Goal: Task Accomplishment & Management: Manage account settings

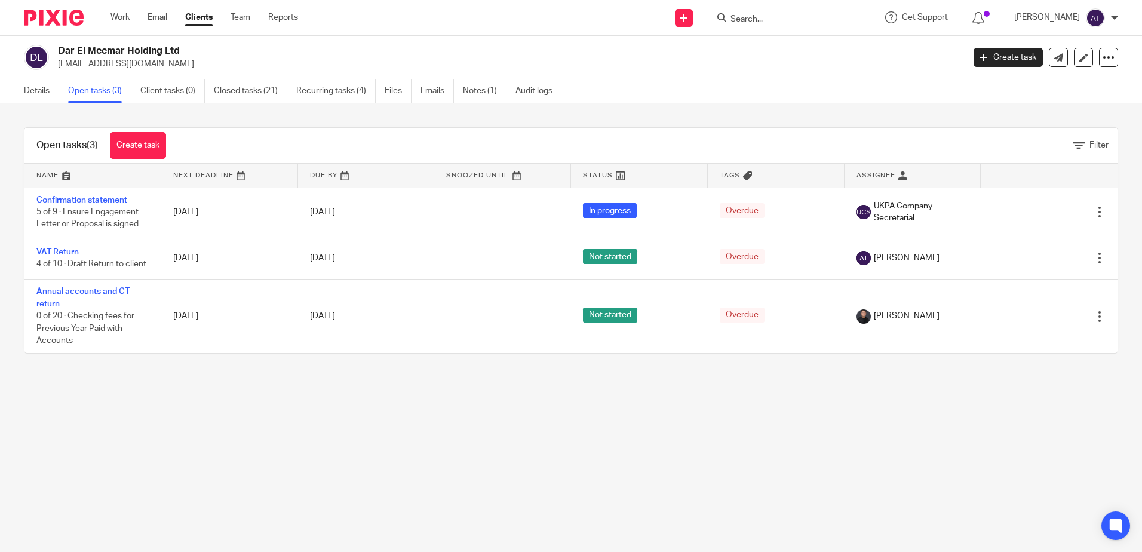
click at [809, 18] on input "Search" at bounding box center [784, 19] width 108 height 11
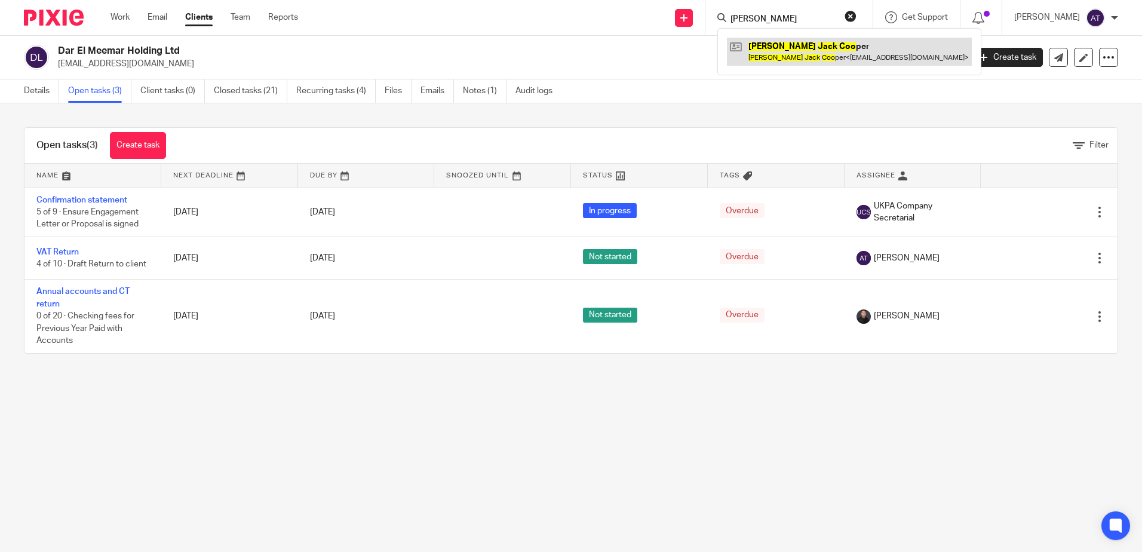
type input "[PERSON_NAME]"
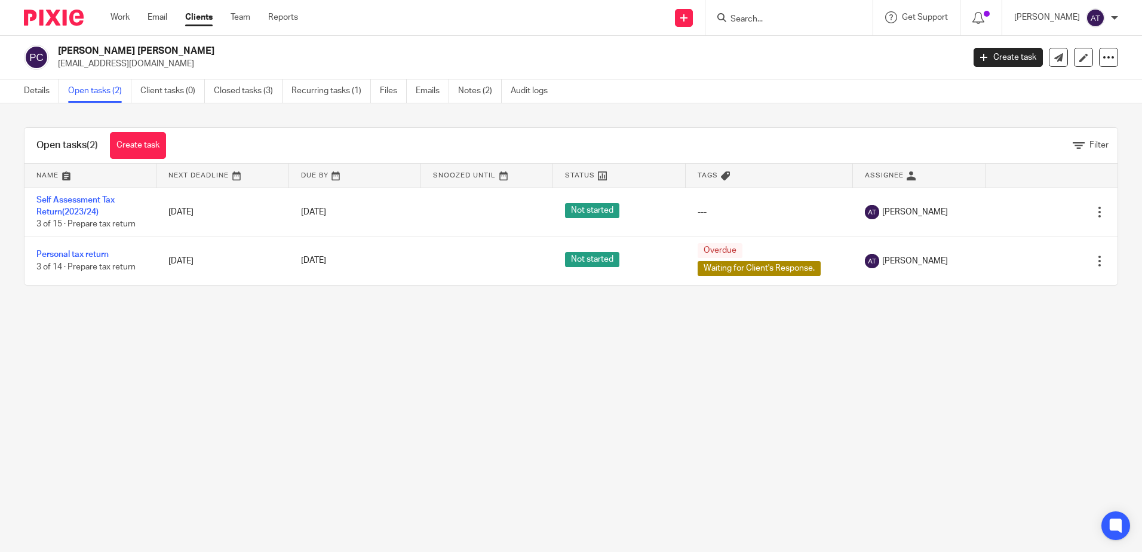
drag, startPoint x: 457, startPoint y: 474, endPoint x: 422, endPoint y: 449, distance: 43.3
click at [457, 474] on main "Philip Jack Cooper philcooper1989@hotmail.com Create task Update from Companies…" at bounding box center [571, 276] width 1142 height 552
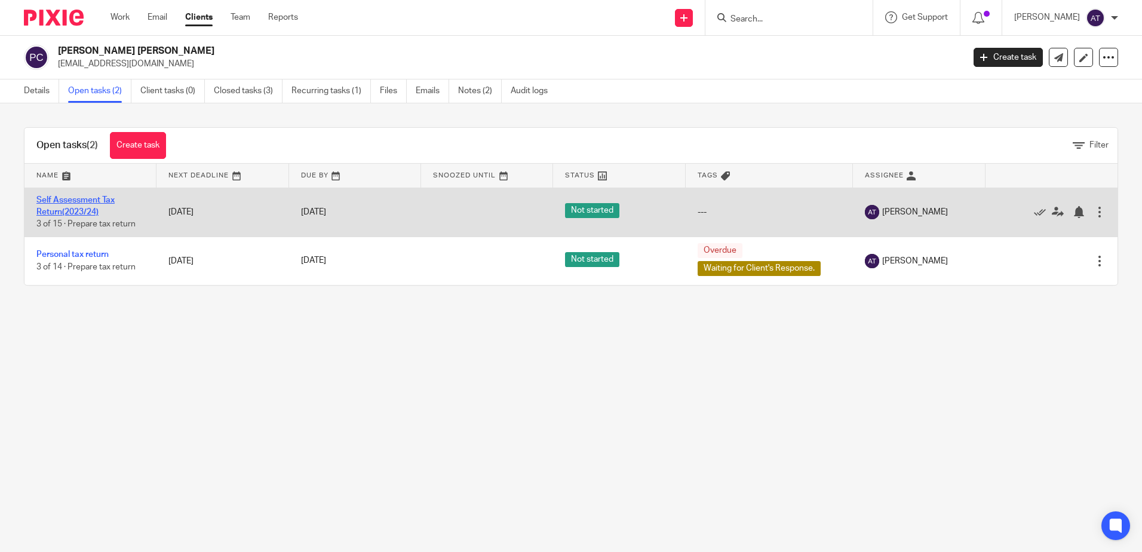
click at [85, 203] on link "Self Assessment Tax Return(2023/24)" at bounding box center [75, 206] width 78 height 20
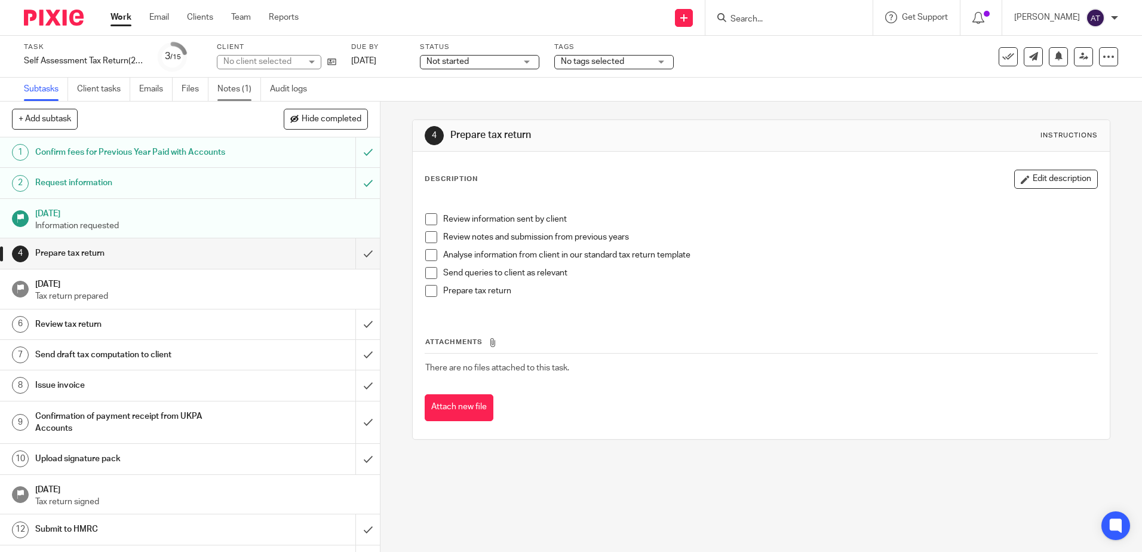
click at [245, 88] on link "Notes (1)" at bounding box center [239, 89] width 44 height 23
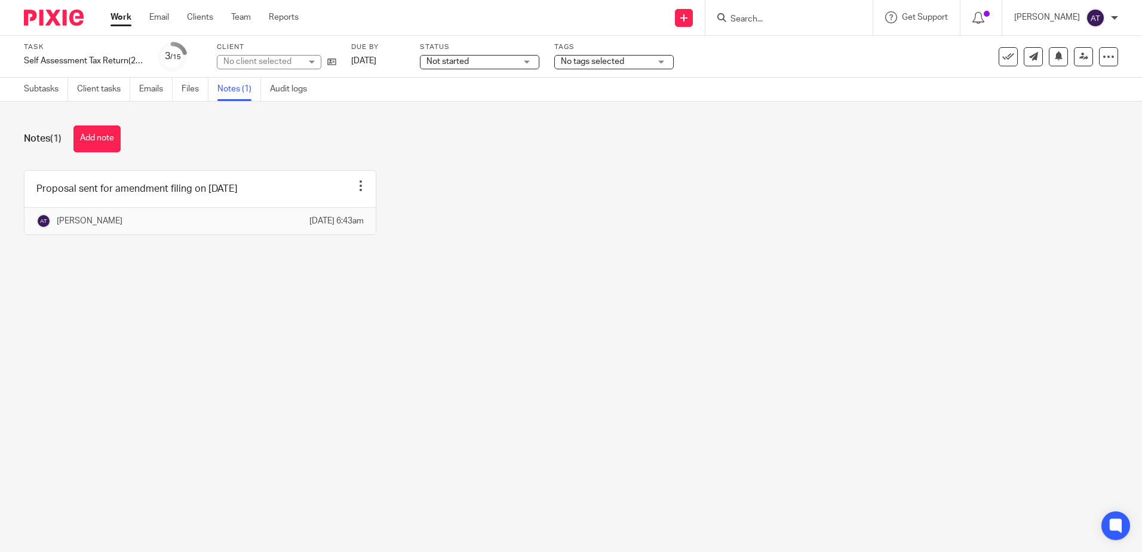
click at [562, 164] on div "Notes (1) Add note Proposal sent for amendment filing on 22 Sep 2025 Edit note …" at bounding box center [571, 189] width 1142 height 175
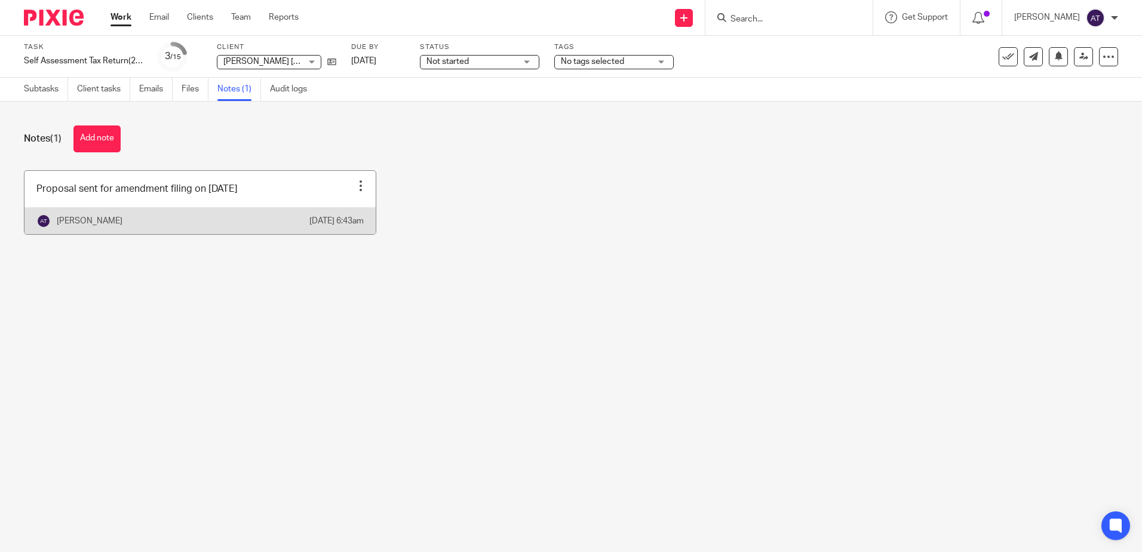
click at [310, 204] on link at bounding box center [199, 202] width 351 height 63
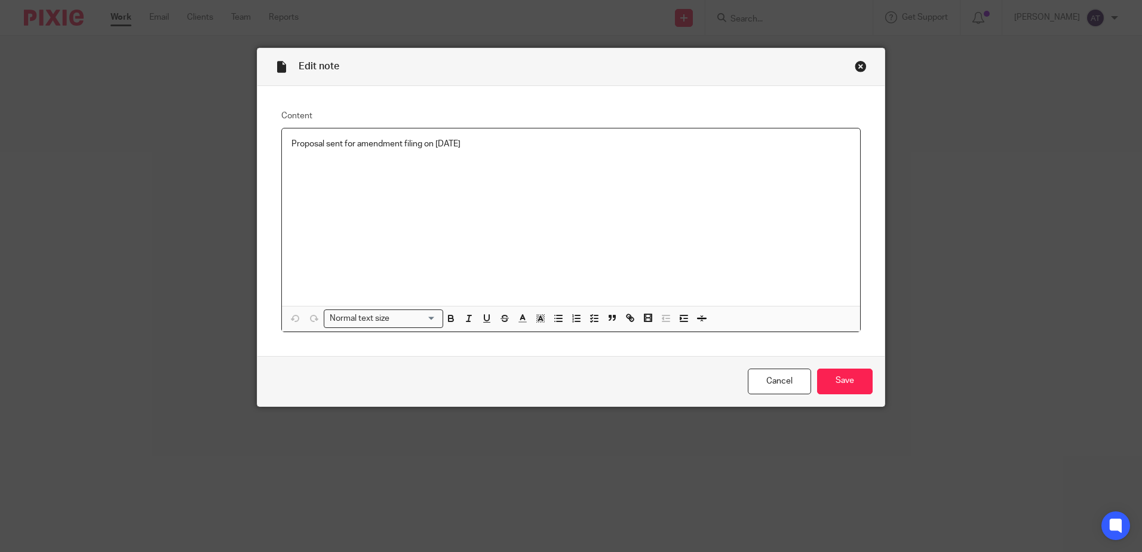
click at [218, 147] on div "Edit note Content Proposal sent for amendment filing on 22 Sep 2025 Normal text…" at bounding box center [571, 276] width 1142 height 552
click at [846, 388] on input "Save" at bounding box center [845, 382] width 56 height 26
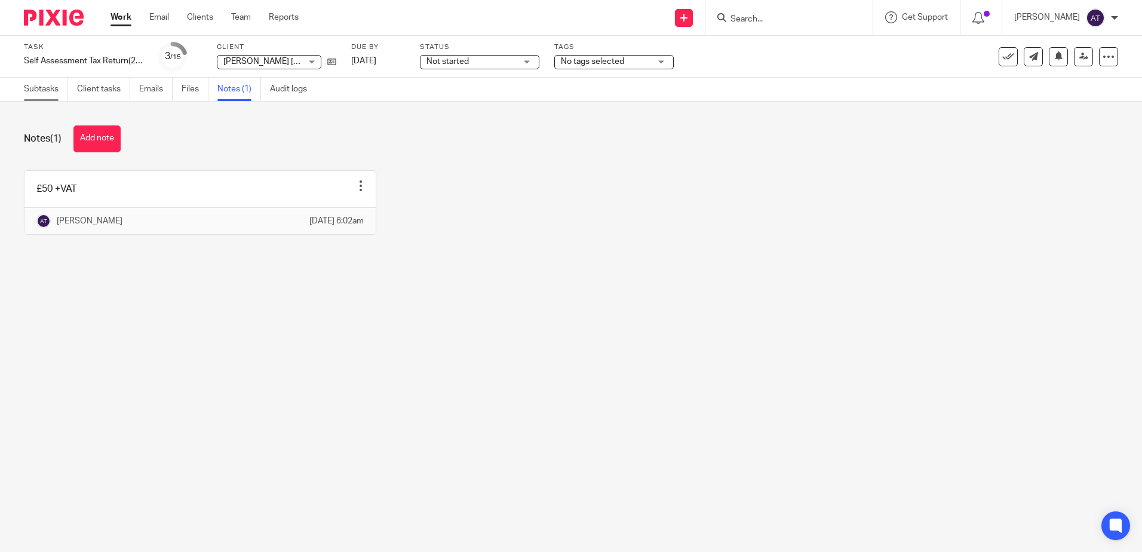
click at [44, 92] on link "Subtasks" at bounding box center [46, 89] width 44 height 23
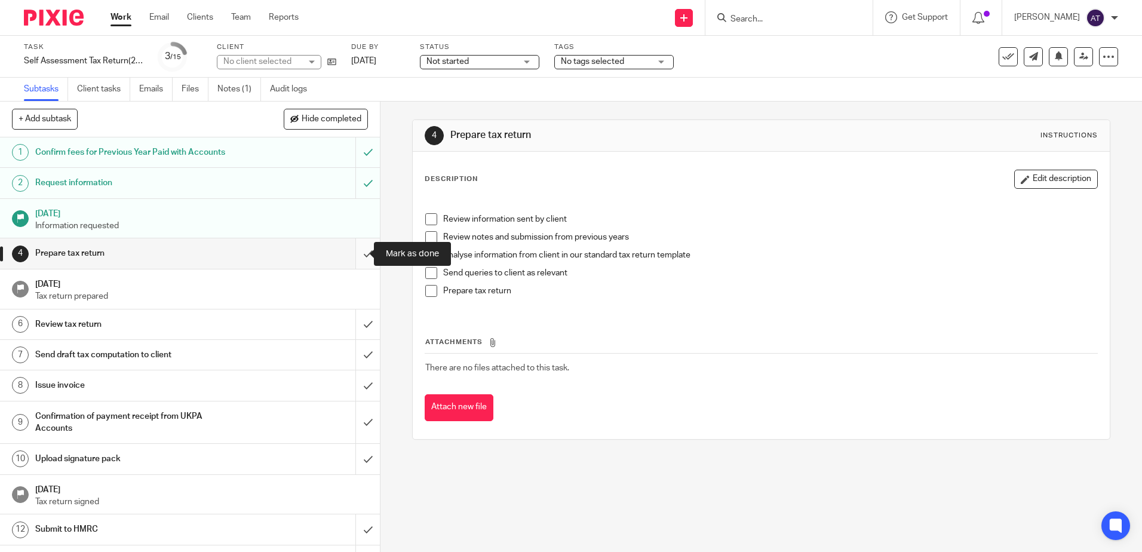
click at [357, 251] on input "submit" at bounding box center [190, 253] width 380 height 30
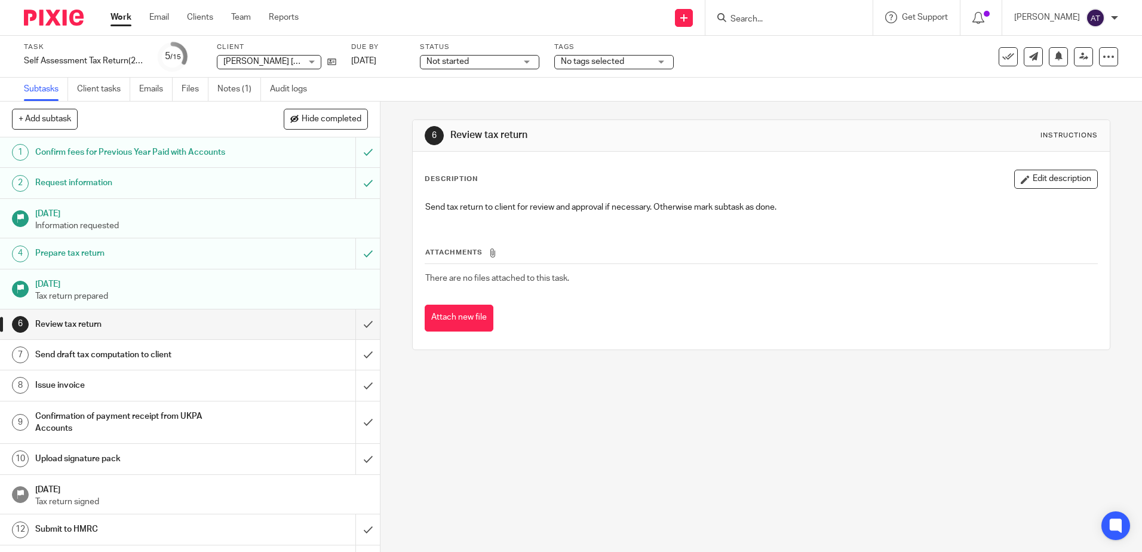
click at [514, 60] on span "Not started" at bounding box center [472, 62] width 90 height 13
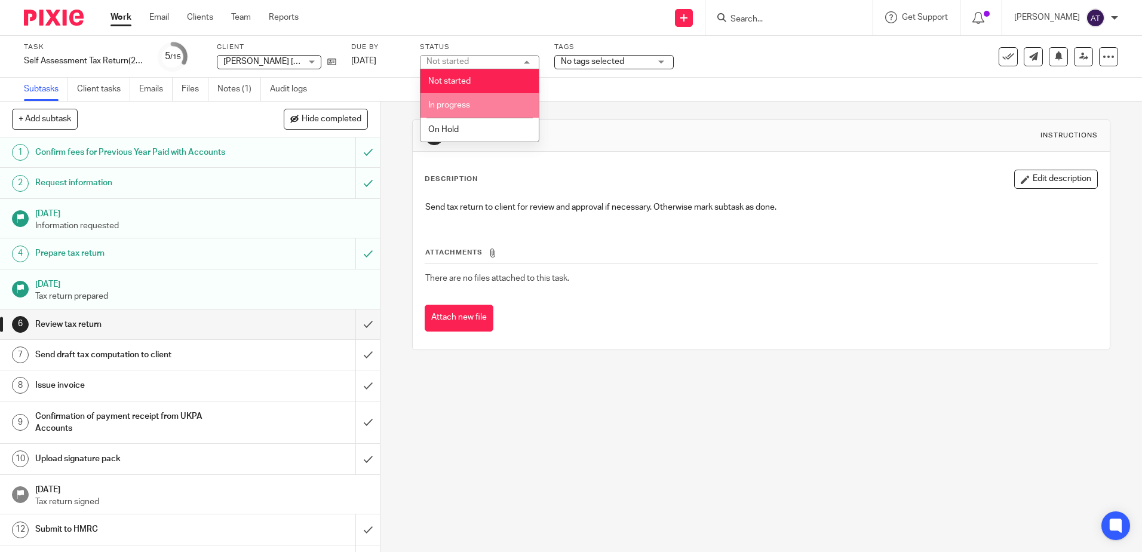
click at [484, 111] on li "In progress" at bounding box center [480, 105] width 118 height 24
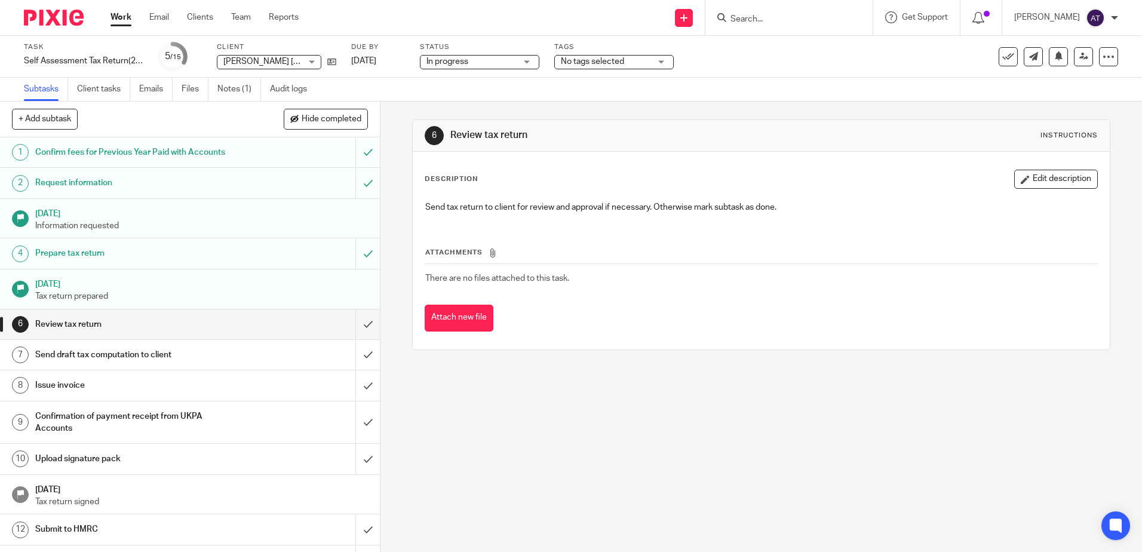
click at [631, 61] on span "No tags selected" at bounding box center [606, 62] width 90 height 13
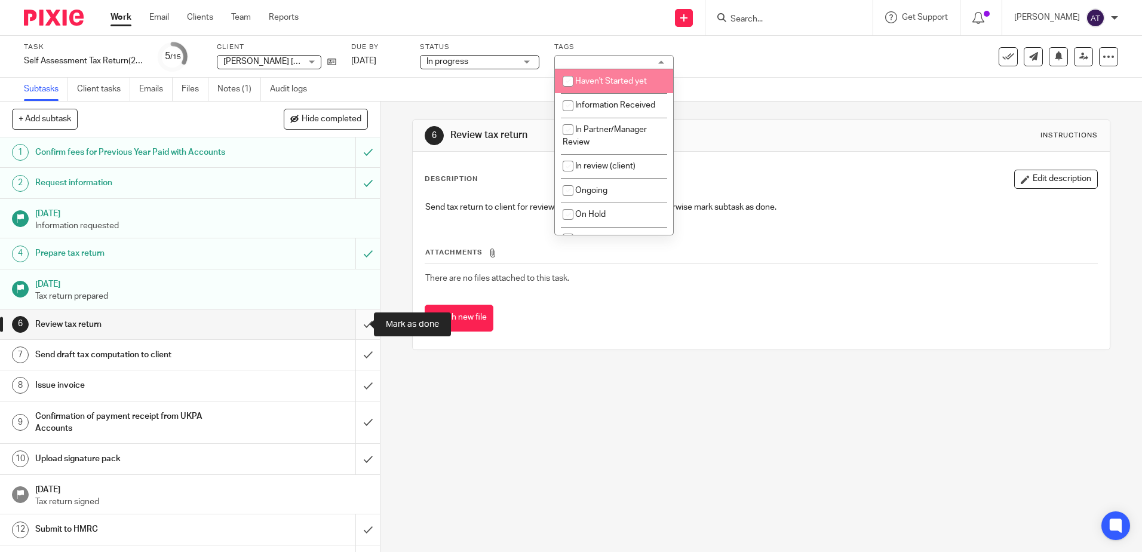
click at [357, 324] on input "submit" at bounding box center [190, 325] width 380 height 30
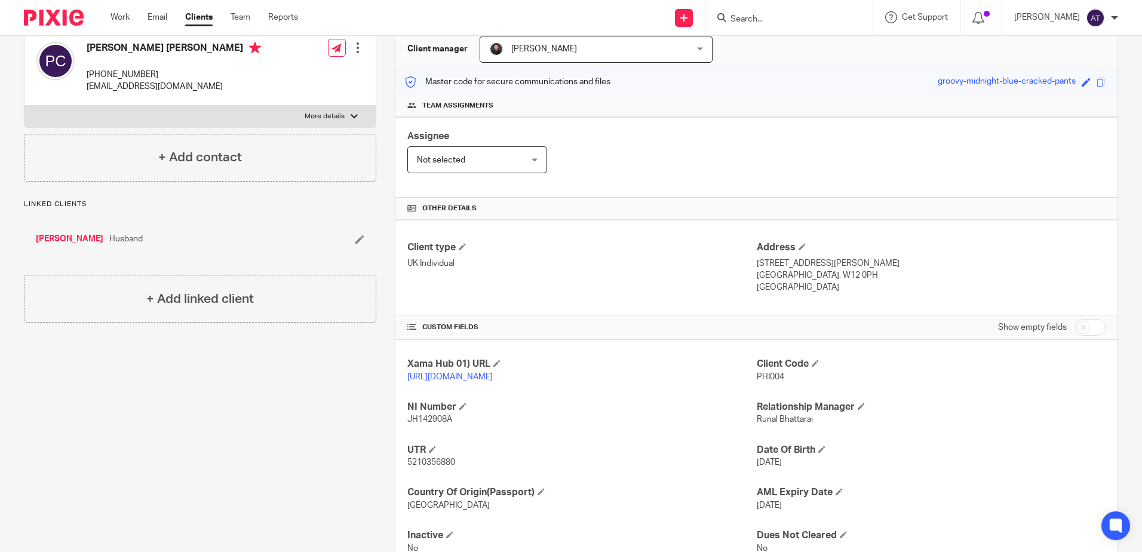
scroll to position [176, 0]
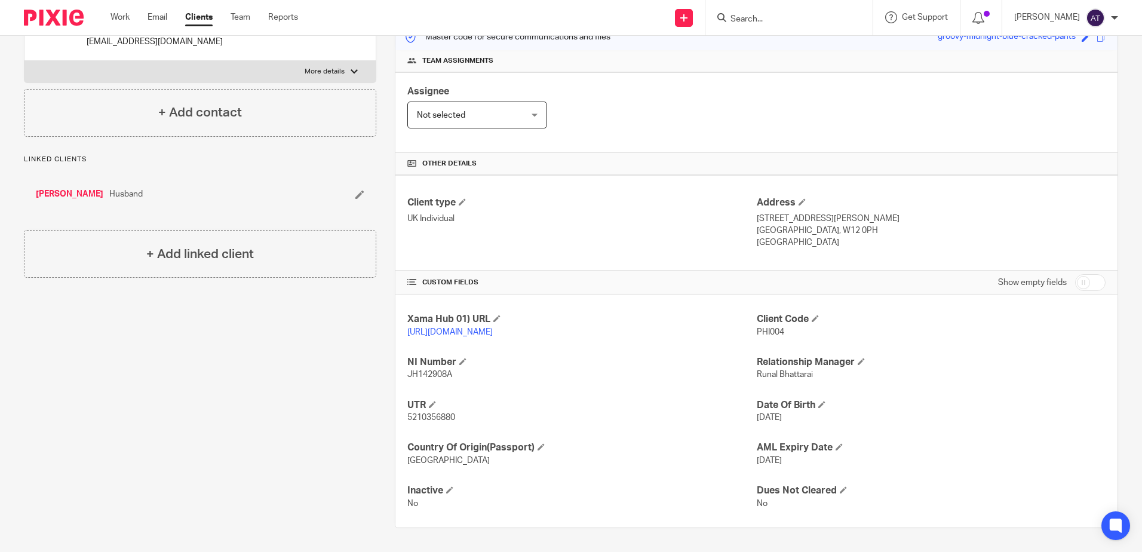
click at [451, 416] on span "5210356880" at bounding box center [432, 417] width 48 height 8
copy span "5210356880"
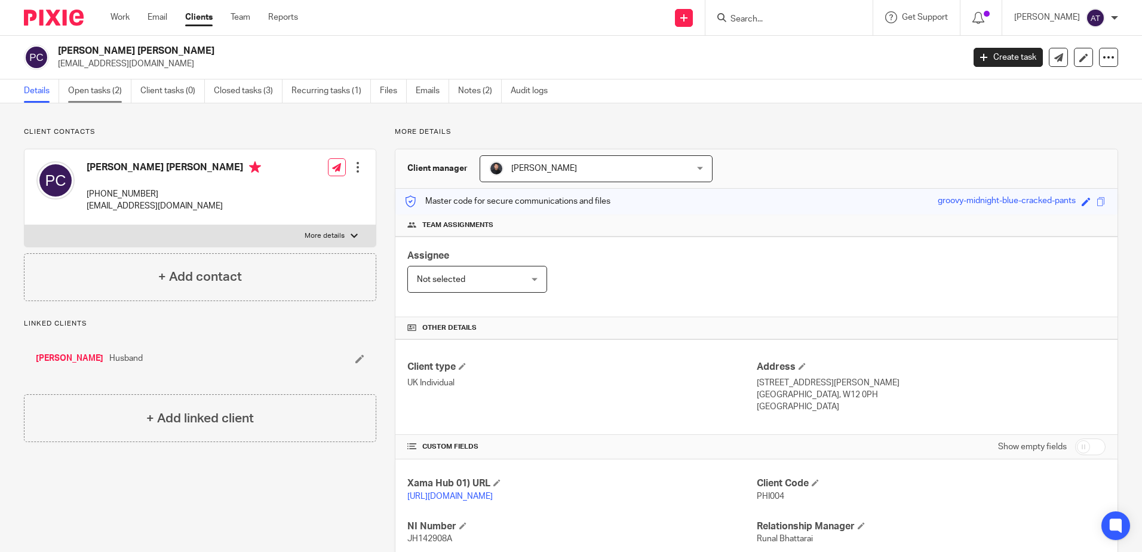
click at [103, 93] on link "Open tasks (2)" at bounding box center [99, 90] width 63 height 23
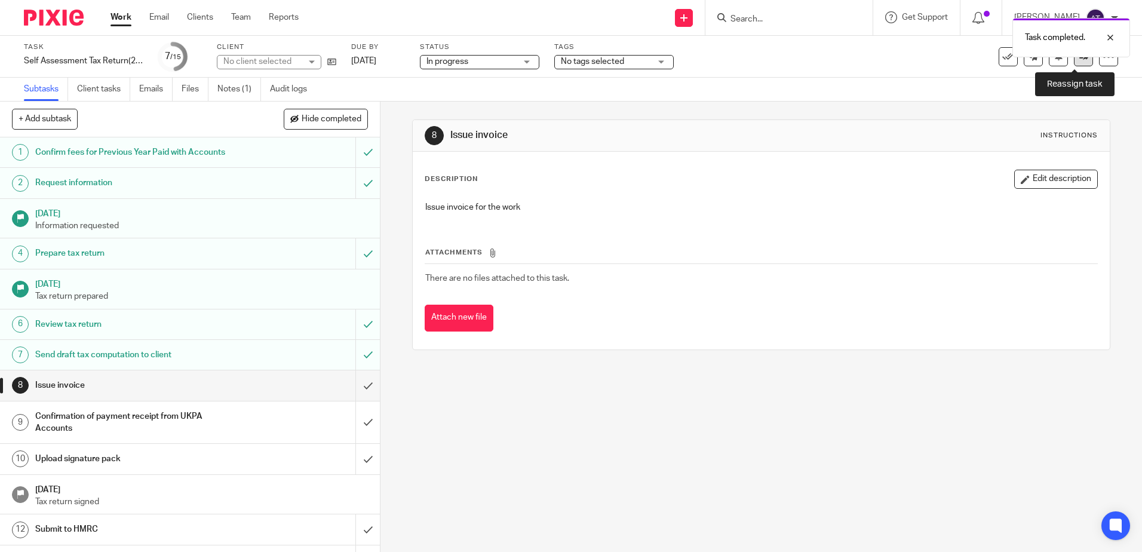
click at [1074, 64] on link at bounding box center [1083, 56] width 19 height 19
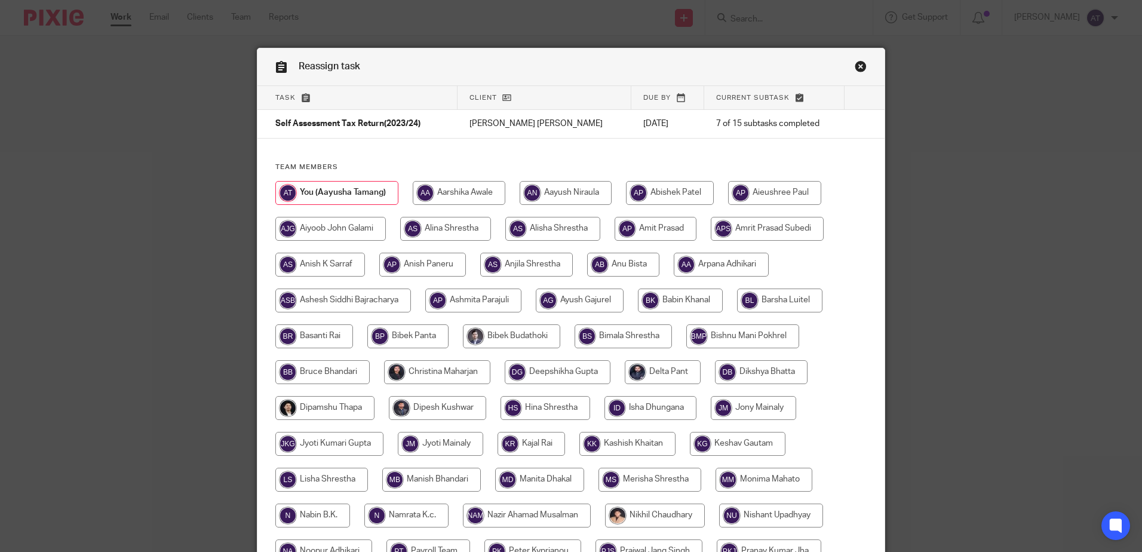
scroll to position [359, 0]
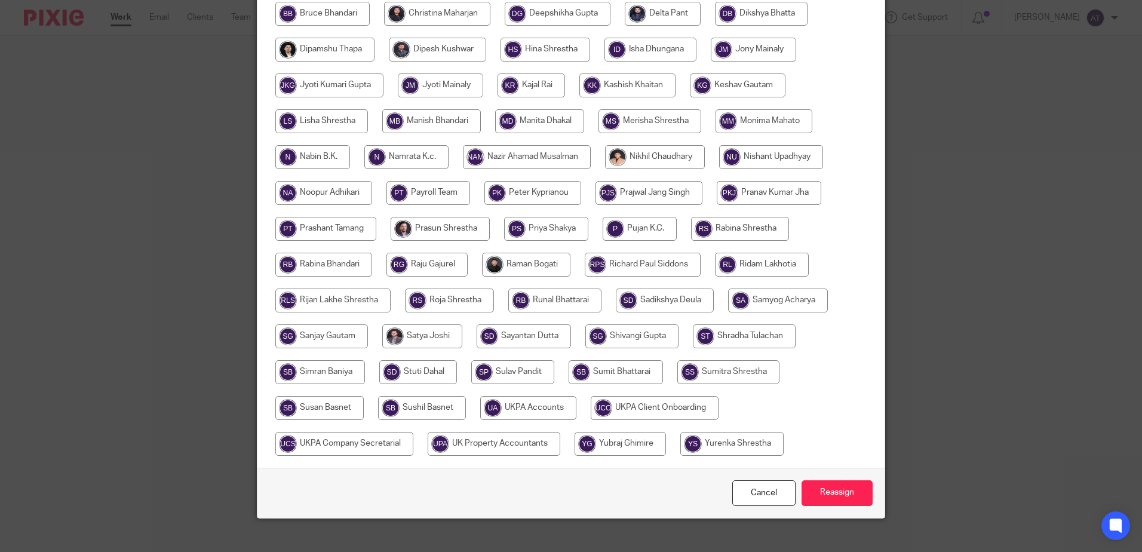
click at [531, 413] on input "radio" at bounding box center [528, 408] width 96 height 24
radio input "true"
click at [854, 495] on input "Reassign" at bounding box center [837, 493] width 71 height 26
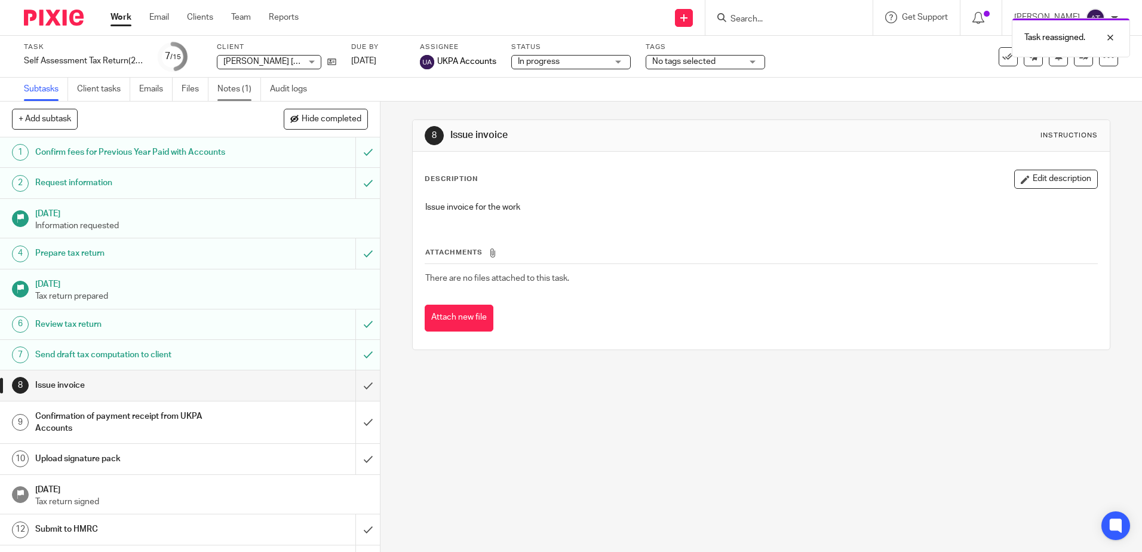
click at [235, 90] on link "Notes (1)" at bounding box center [239, 89] width 44 height 23
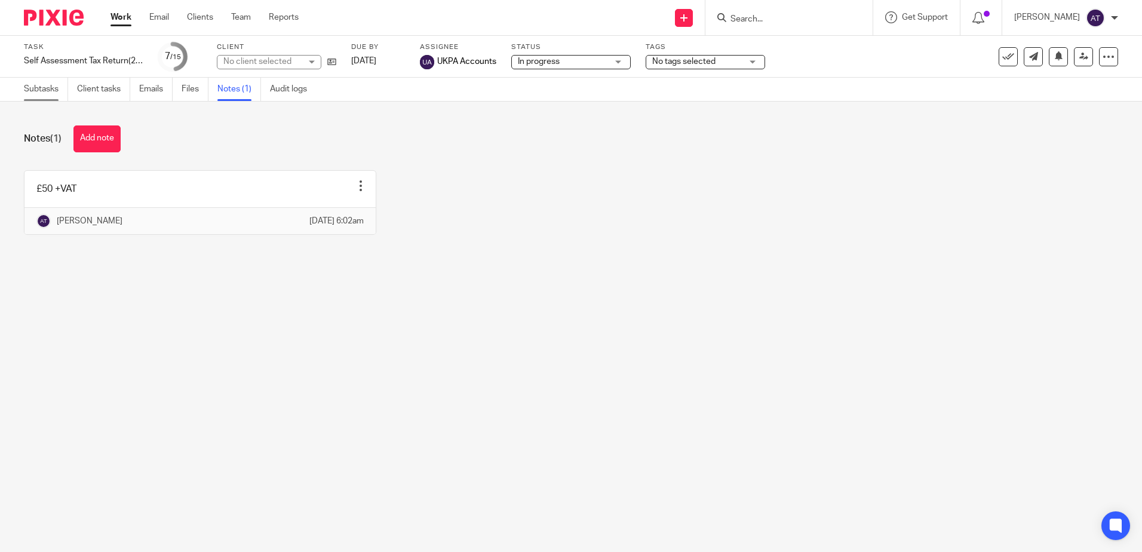
click at [38, 87] on link "Subtasks" at bounding box center [46, 89] width 44 height 23
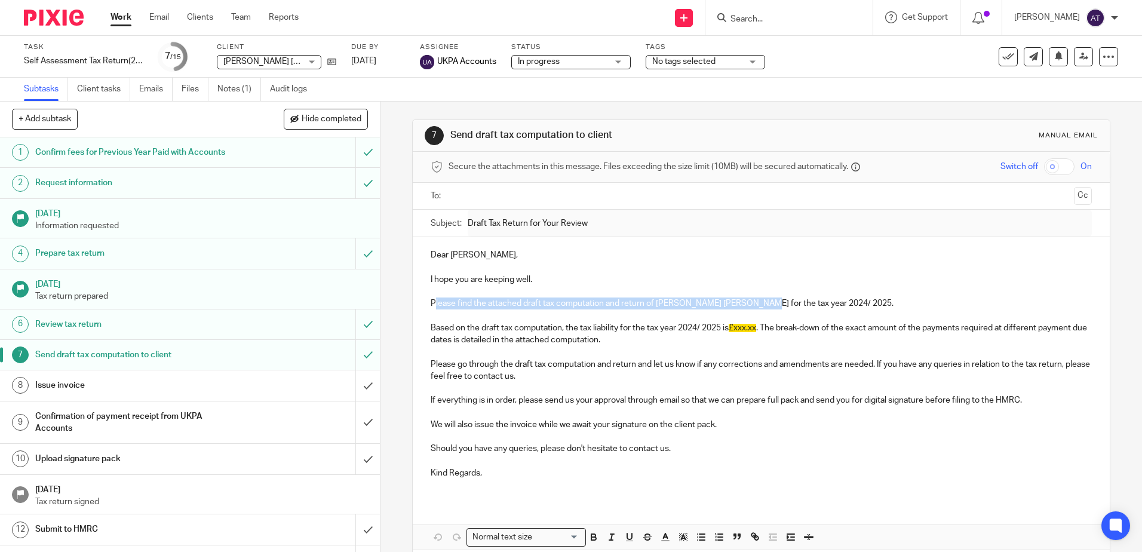
drag, startPoint x: 430, startPoint y: 301, endPoint x: 459, endPoint y: 301, distance: 29.3
click at [746, 302] on p "Please find the attached draft tax computation and return of Philip Jack Cooper…" at bounding box center [761, 304] width 661 height 12
drag, startPoint x: 425, startPoint y: 275, endPoint x: 433, endPoint y: 286, distance: 13.6
click at [783, 283] on div "Dear Philip Jack, I hope you are keeping well. Please find the attached draft t…" at bounding box center [761, 368] width 697 height 263
click at [520, 321] on p at bounding box center [761, 316] width 661 height 12
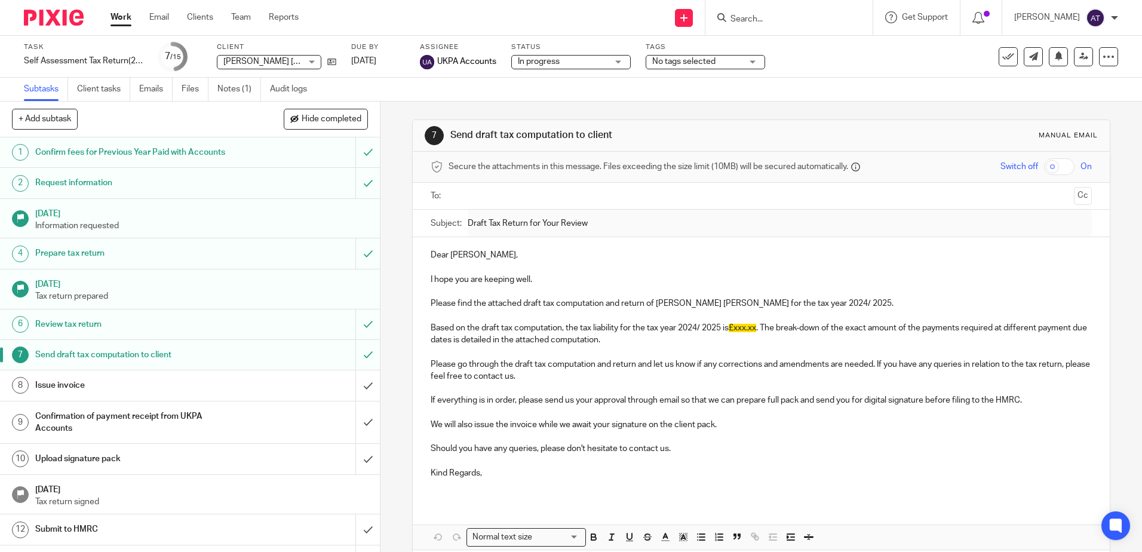
click at [467, 322] on p "Based on the draft tax computation, the tax liability for the tax year 2024/ 20…" at bounding box center [761, 334] width 661 height 24
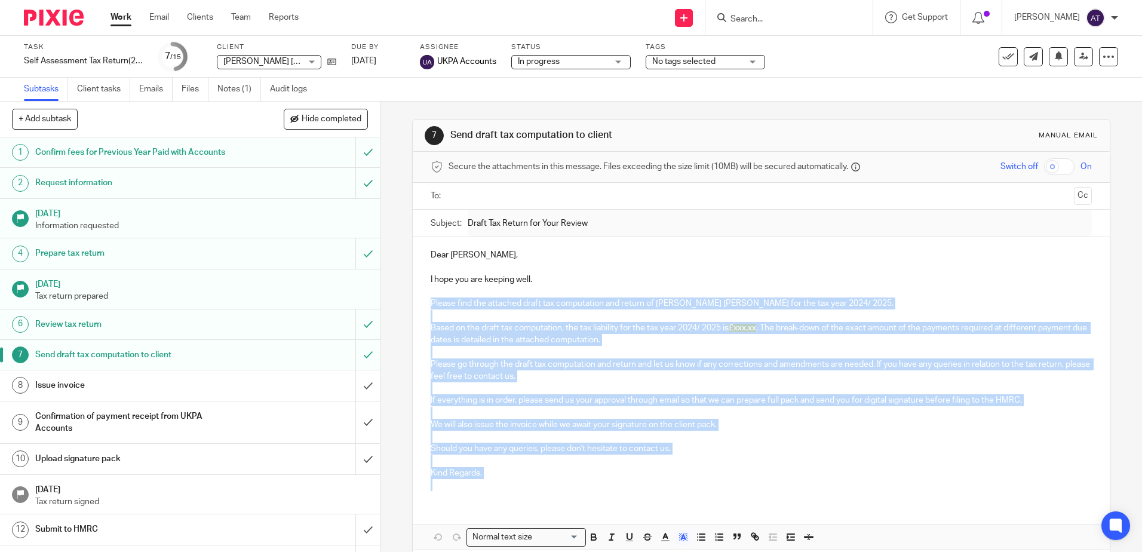
drag, startPoint x: 428, startPoint y: 300, endPoint x: 673, endPoint y: 479, distance: 303.6
click at [673, 479] on div "Dear Philip Jack, I hope you are keeping well. Please find the attached draft t…" at bounding box center [761, 368] width 697 height 263
copy div "Please find the attached draft tax computation and return of Philip Jack Cooper…"
click at [678, 363] on p "Please go through the draft tax computation and return and let us know if any c…" at bounding box center [761, 371] width 661 height 24
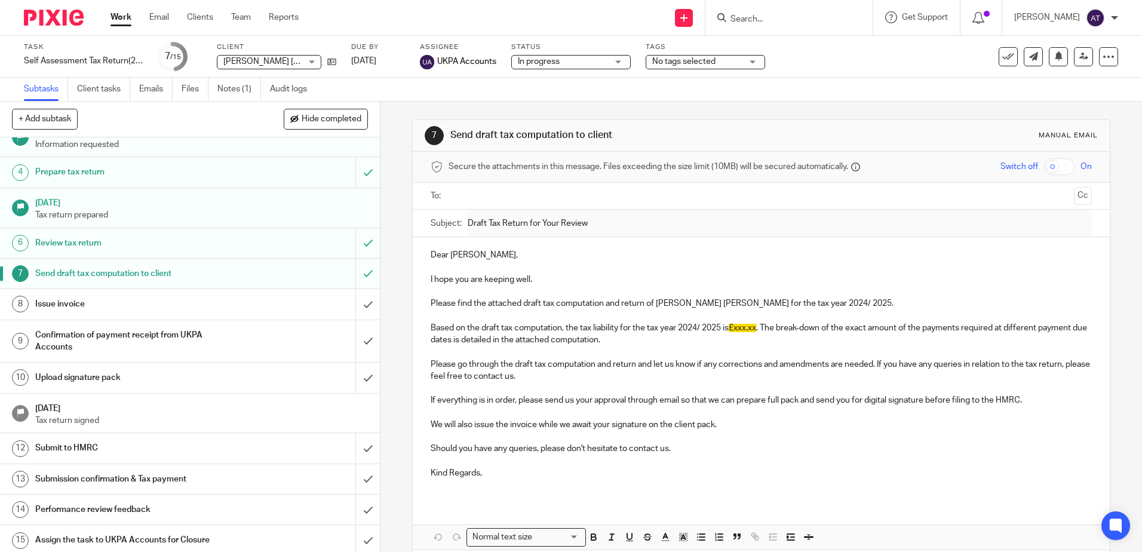
scroll to position [85, 0]
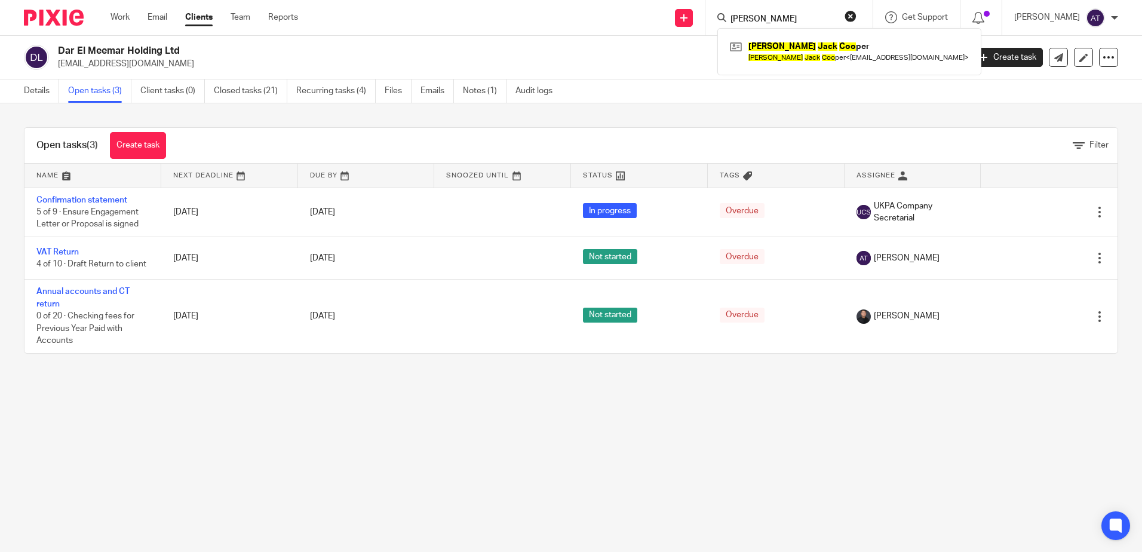
click at [666, 76] on div "Dar El Meemar Holding Ltd [EMAIL_ADDRESS][DOMAIN_NAME] Create task Update from …" at bounding box center [571, 58] width 1142 height 44
click at [796, 19] on input "Search" at bounding box center [784, 19] width 108 height 11
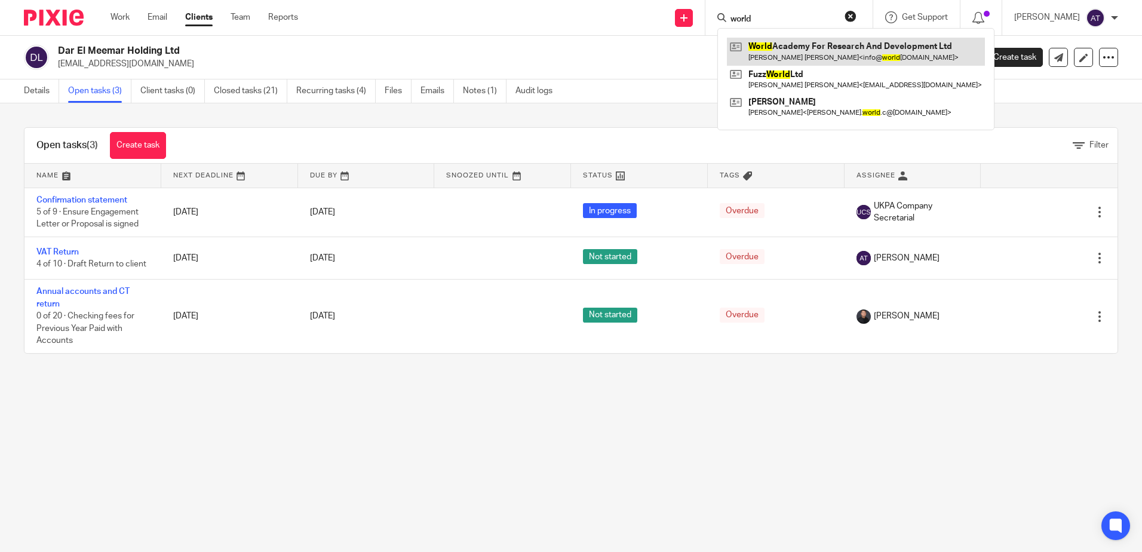
type input "world"
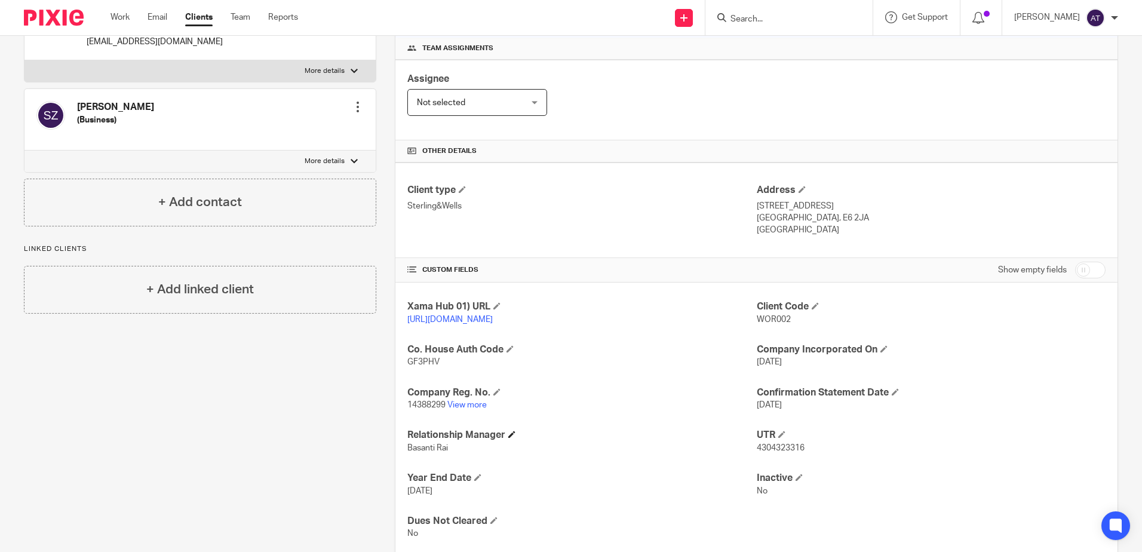
scroll to position [179, 0]
click at [476, 400] on link "View more" at bounding box center [467, 403] width 39 height 8
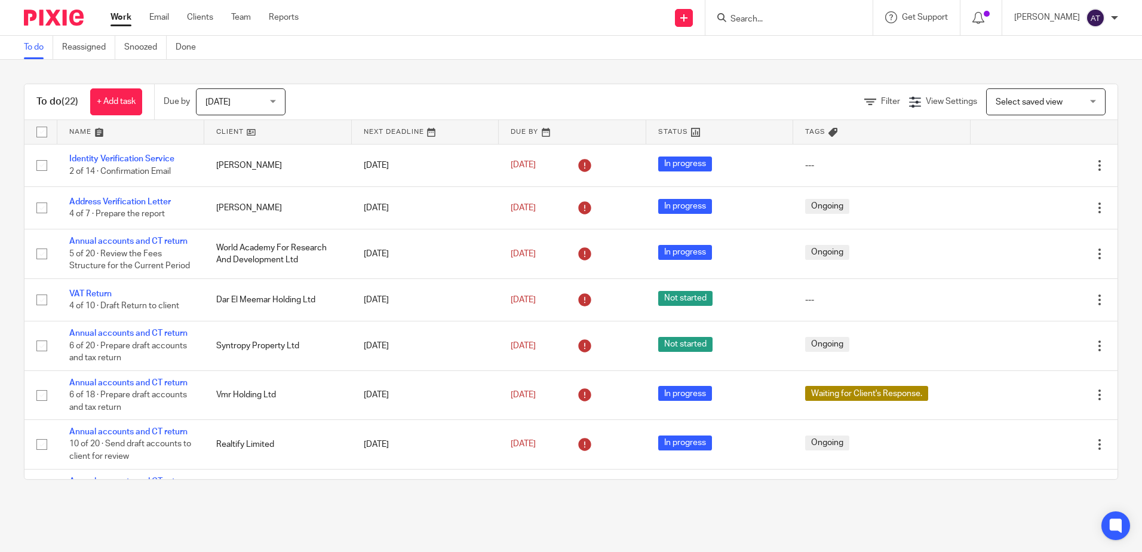
click at [767, 22] on input "Search" at bounding box center [784, 19] width 108 height 11
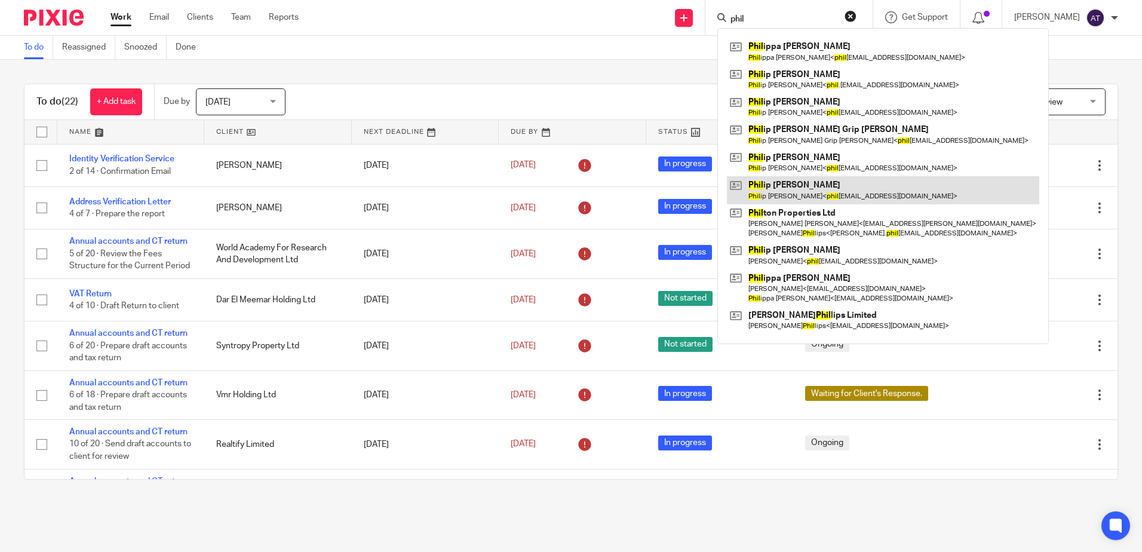
type input "phil"
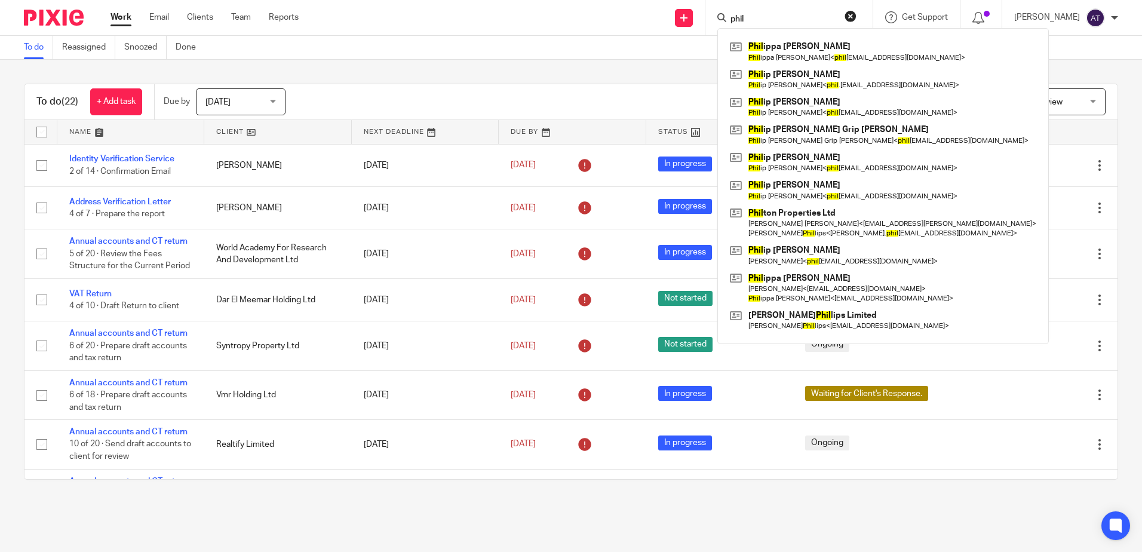
click at [481, 60] on div "To do (22) + Add task Due by [DATE] [DATE] [DATE] [DATE] This week Next week Th…" at bounding box center [571, 282] width 1142 height 444
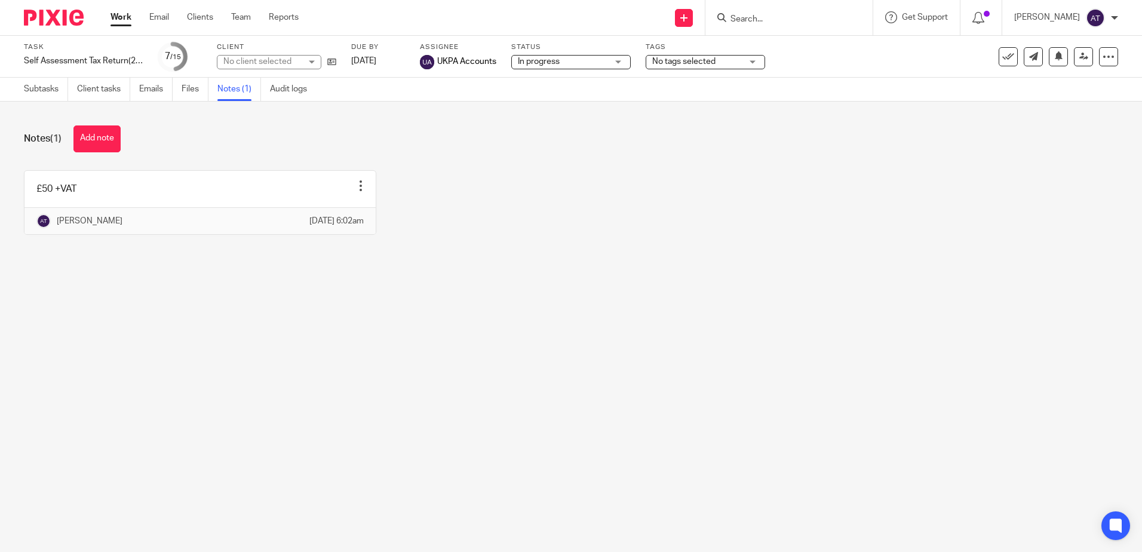
click at [115, 209] on link at bounding box center [199, 202] width 351 height 63
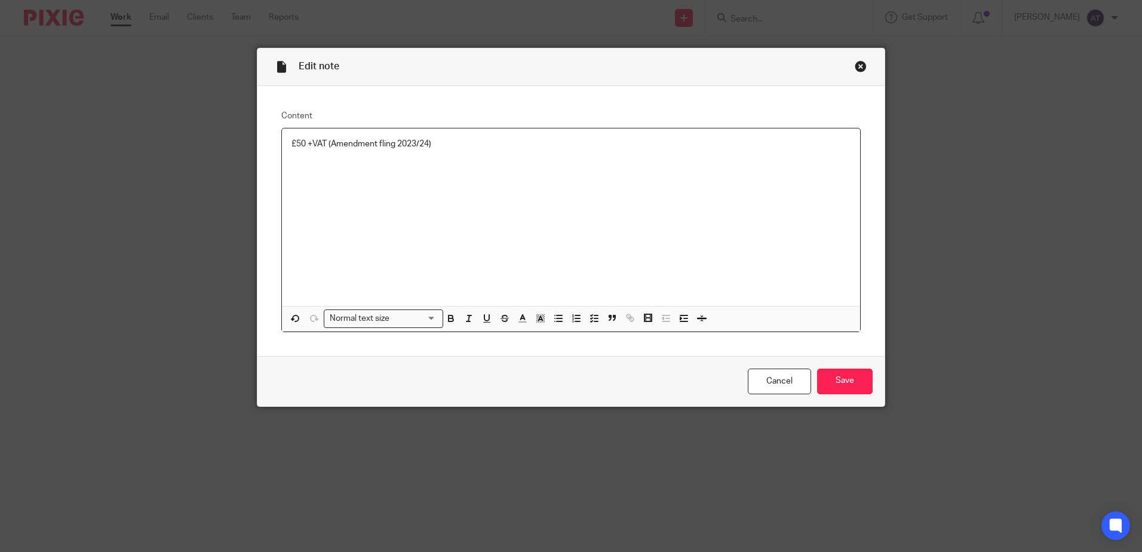
click at [845, 396] on div "Cancel Save" at bounding box center [571, 381] width 627 height 50
click at [845, 376] on input "Save" at bounding box center [845, 382] width 56 height 26
